Goal: Find specific page/section: Locate a particular part of the current website

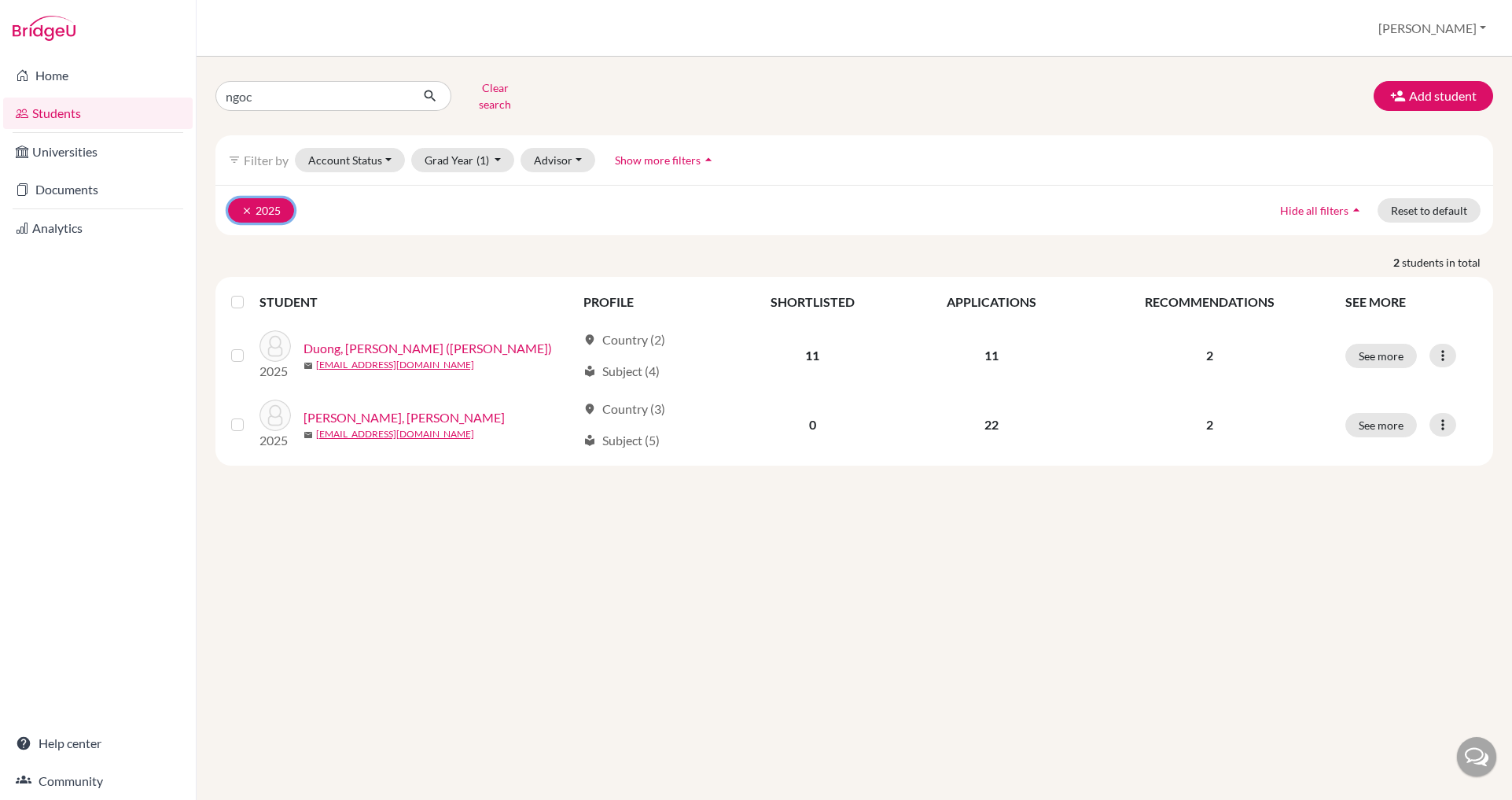
click at [277, 199] on button "clear 2025" at bounding box center [261, 210] width 66 height 24
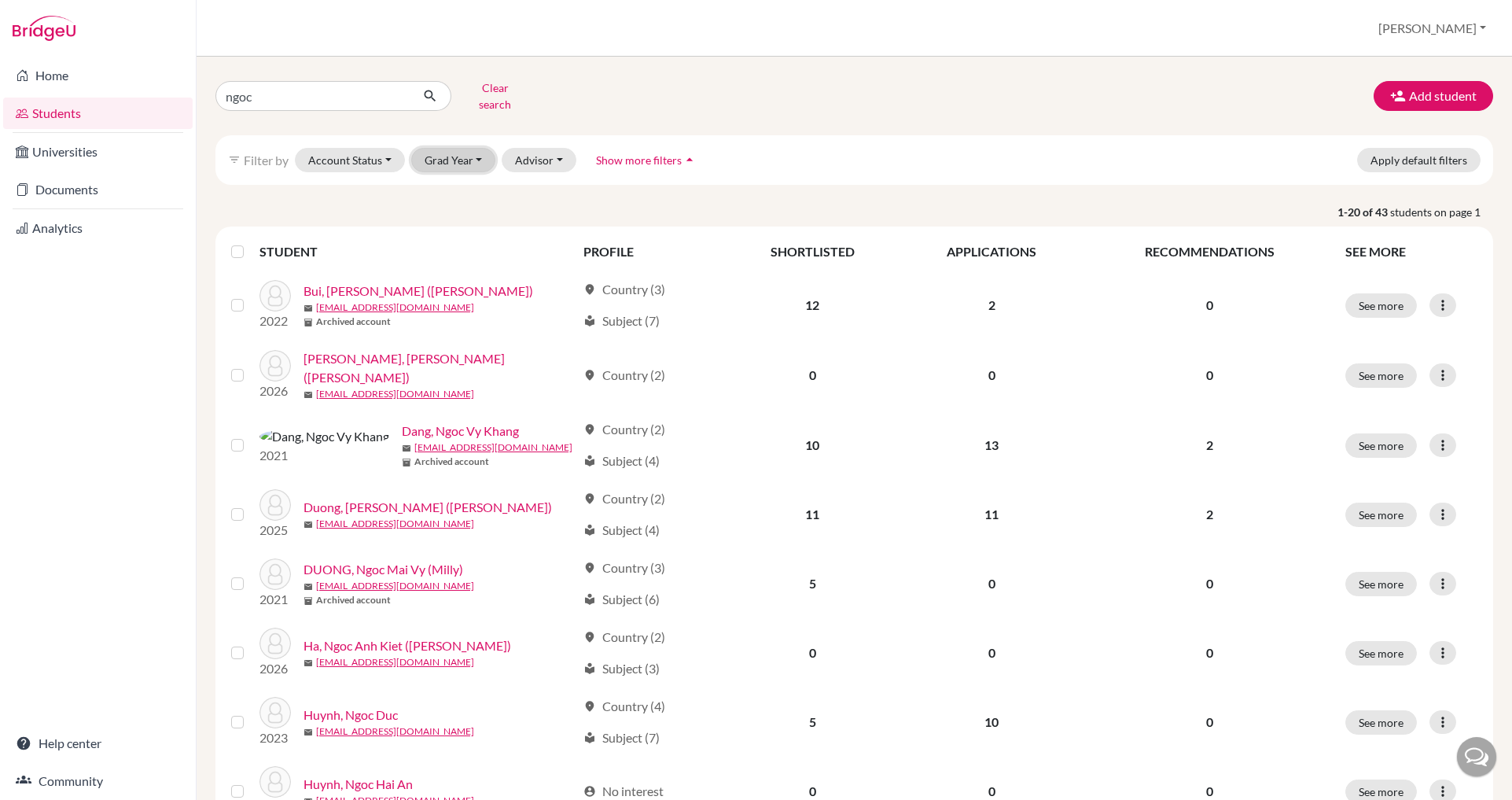
click at [467, 148] on button "Grad Year" at bounding box center [454, 160] width 85 height 24
click at [452, 209] on span "2026" at bounding box center [446, 218] width 29 height 19
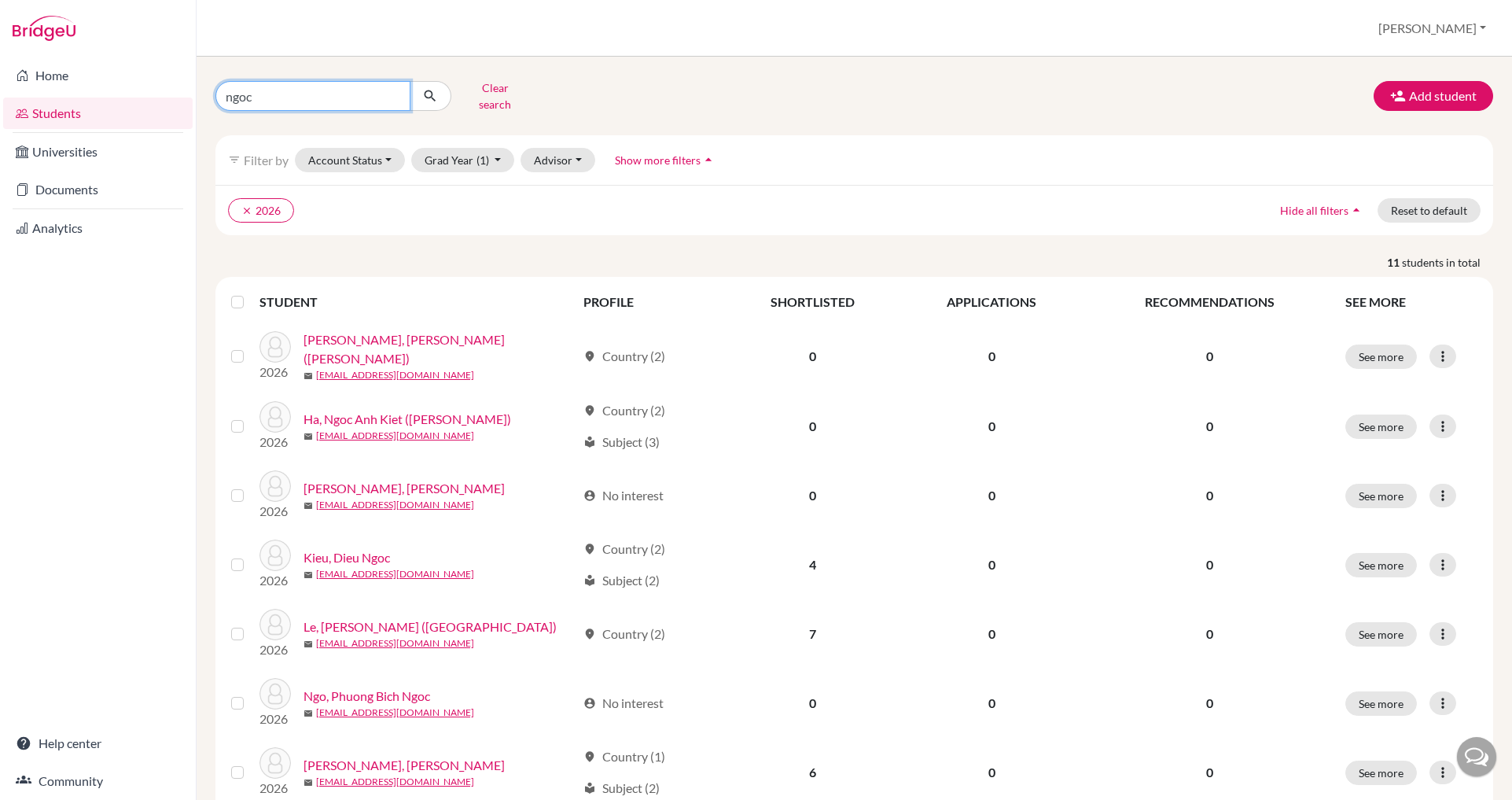
click at [287, 84] on input "ngoc" at bounding box center [313, 95] width 195 height 30
type input "ngoc kieu"
click button "submit" at bounding box center [430, 95] width 41 height 30
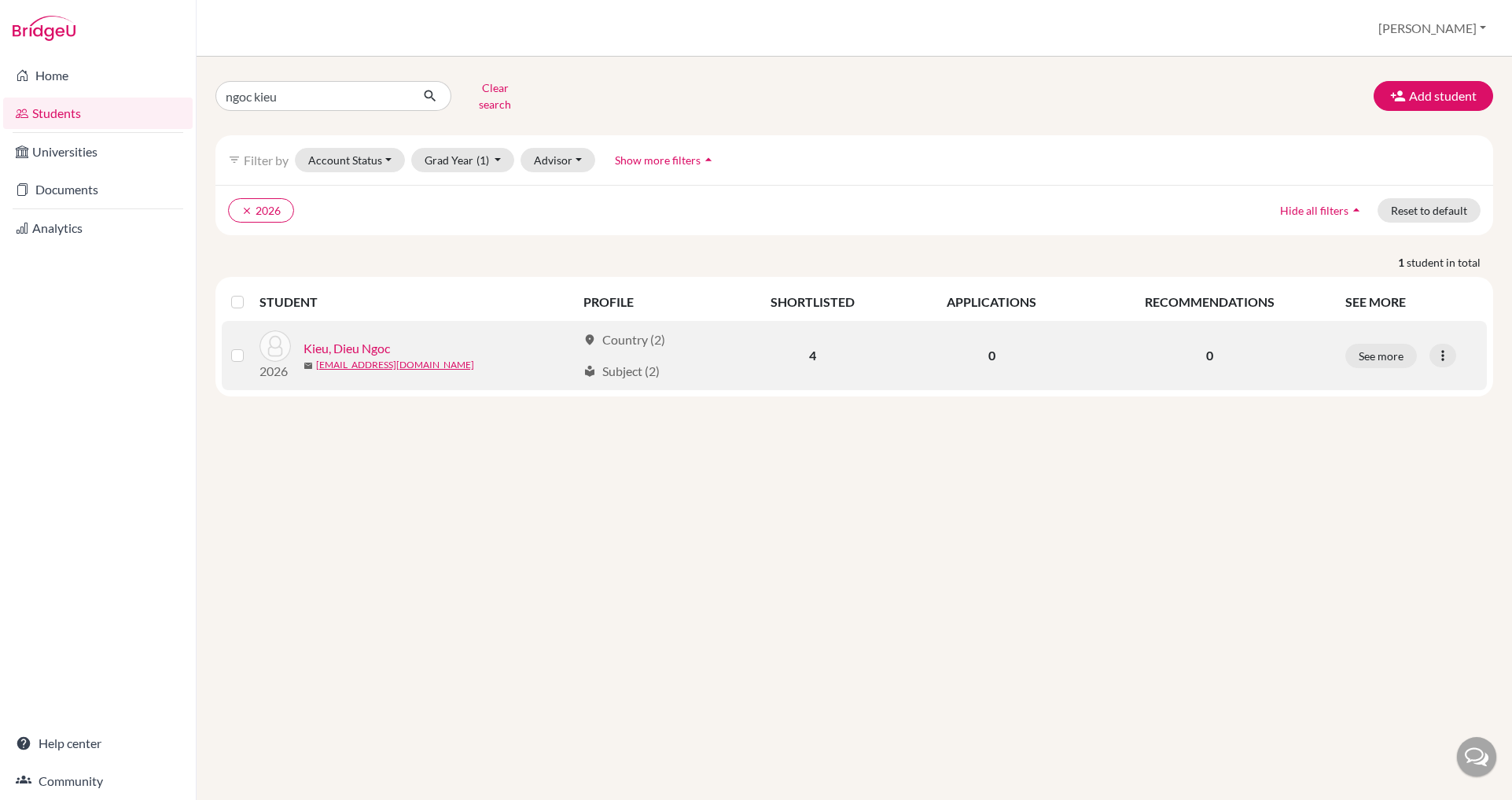
click at [358, 339] on link "Kieu, Dieu Ngoc" at bounding box center [347, 348] width 86 height 19
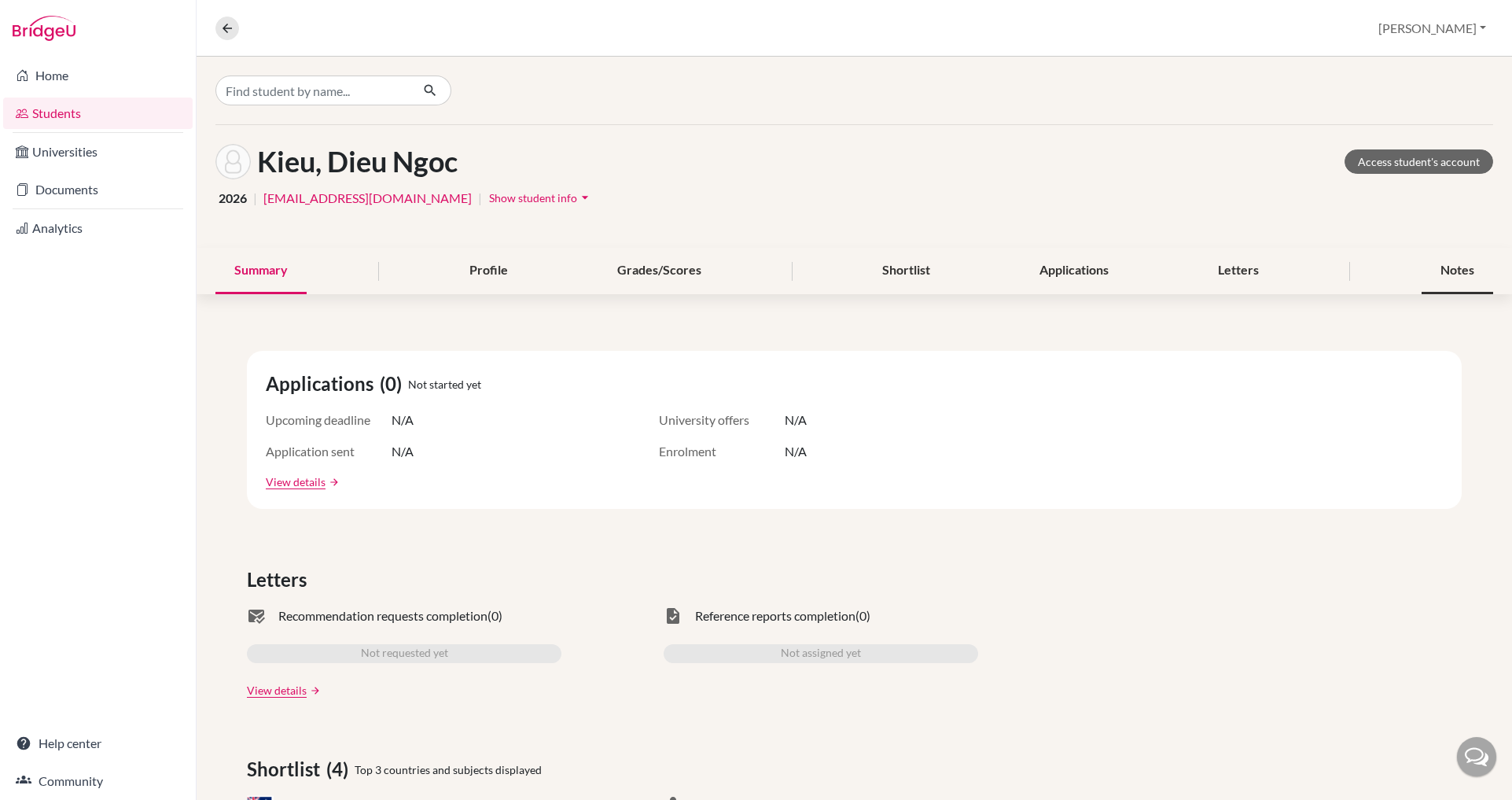
click at [1444, 268] on div "Notes" at bounding box center [1458, 271] width 72 height 47
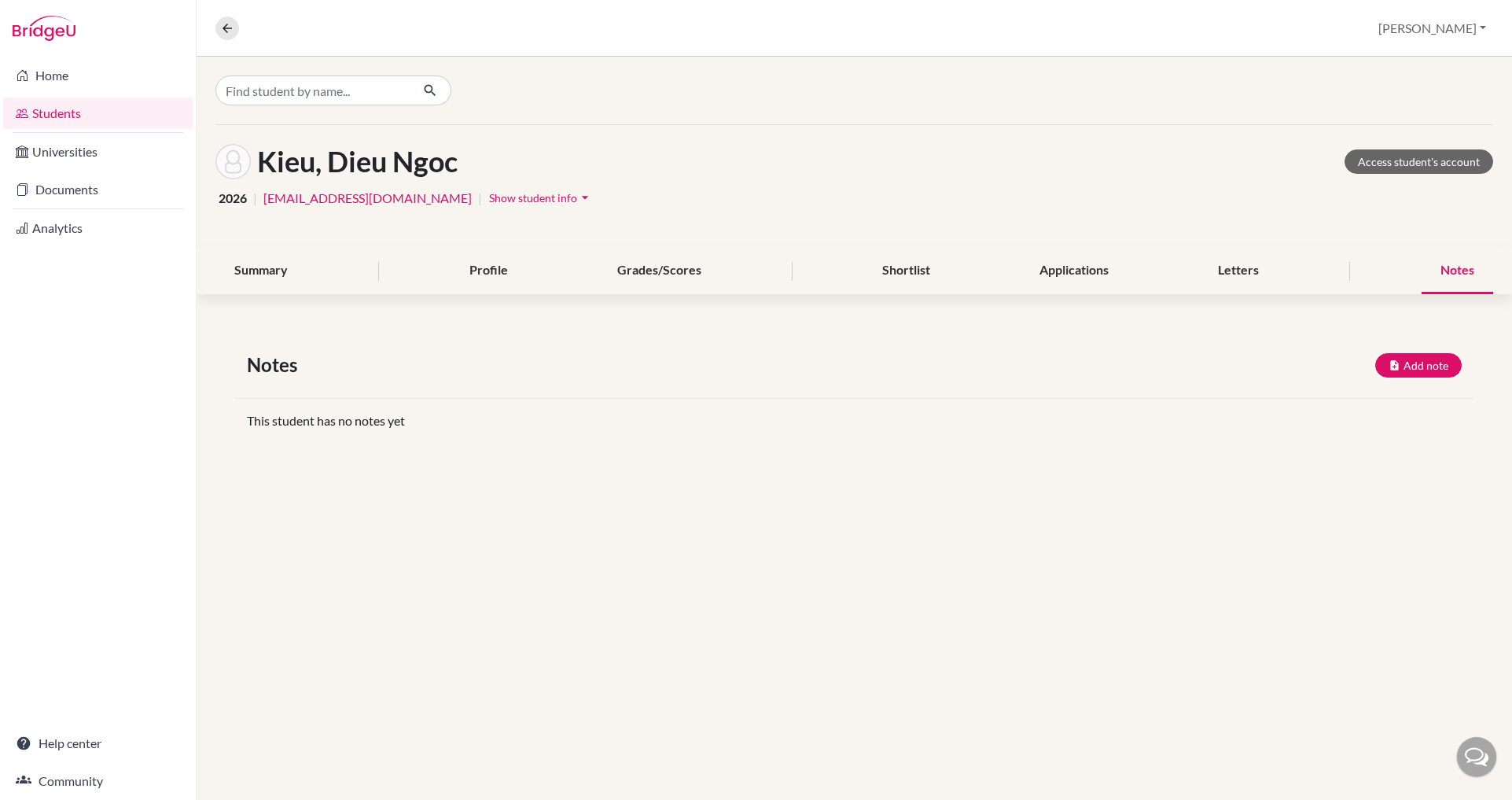
click at [1437, 280] on div "Notes" at bounding box center [1458, 271] width 72 height 47
click at [489, 198] on span "Show student info" at bounding box center [533, 198] width 88 height 13
